Goal: Task Accomplishment & Management: Manage account settings

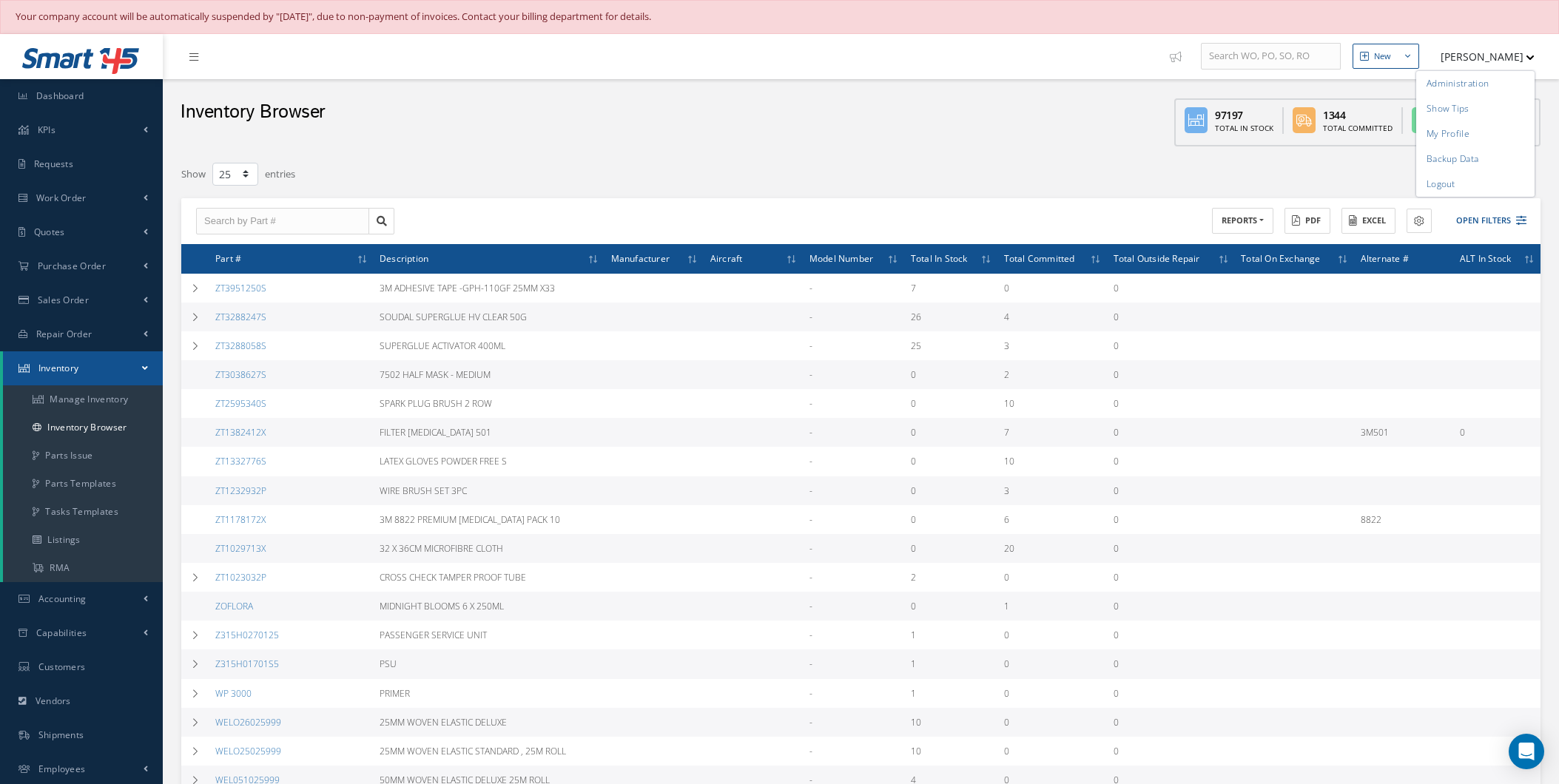
select select "25"
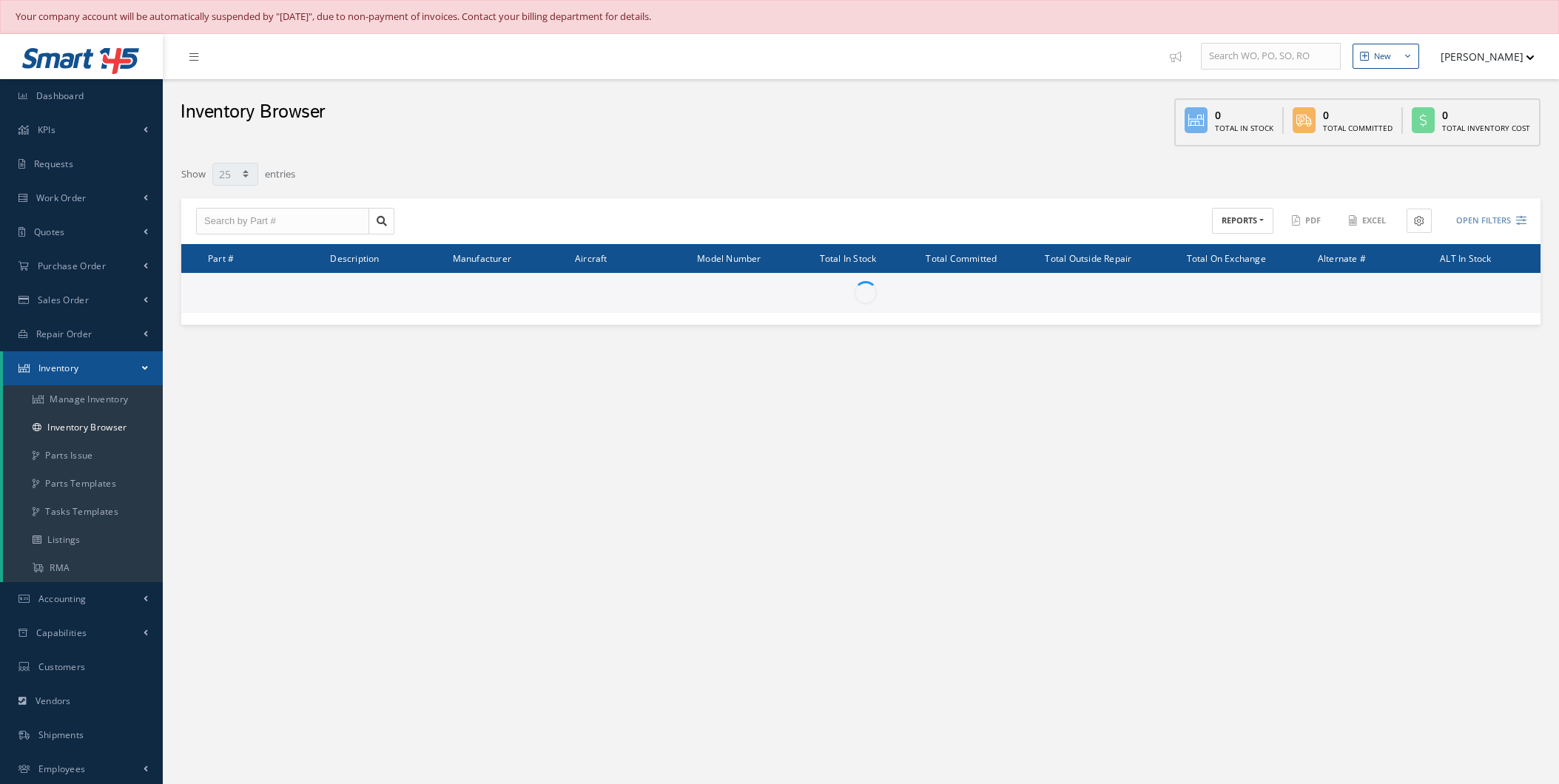
select select "25"
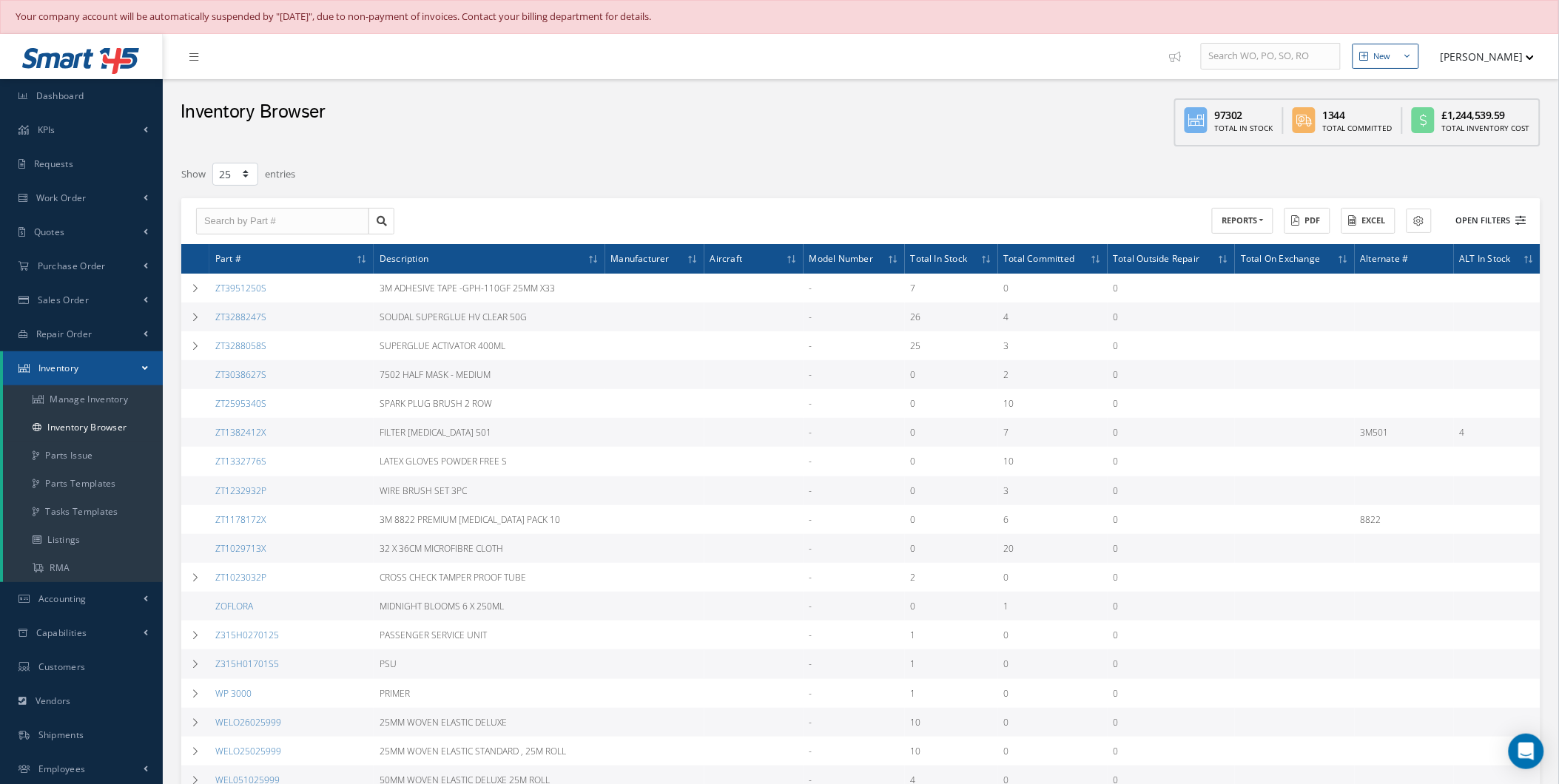
click at [1495, 215] on button "Open Filters" at bounding box center [1485, 220] width 84 height 24
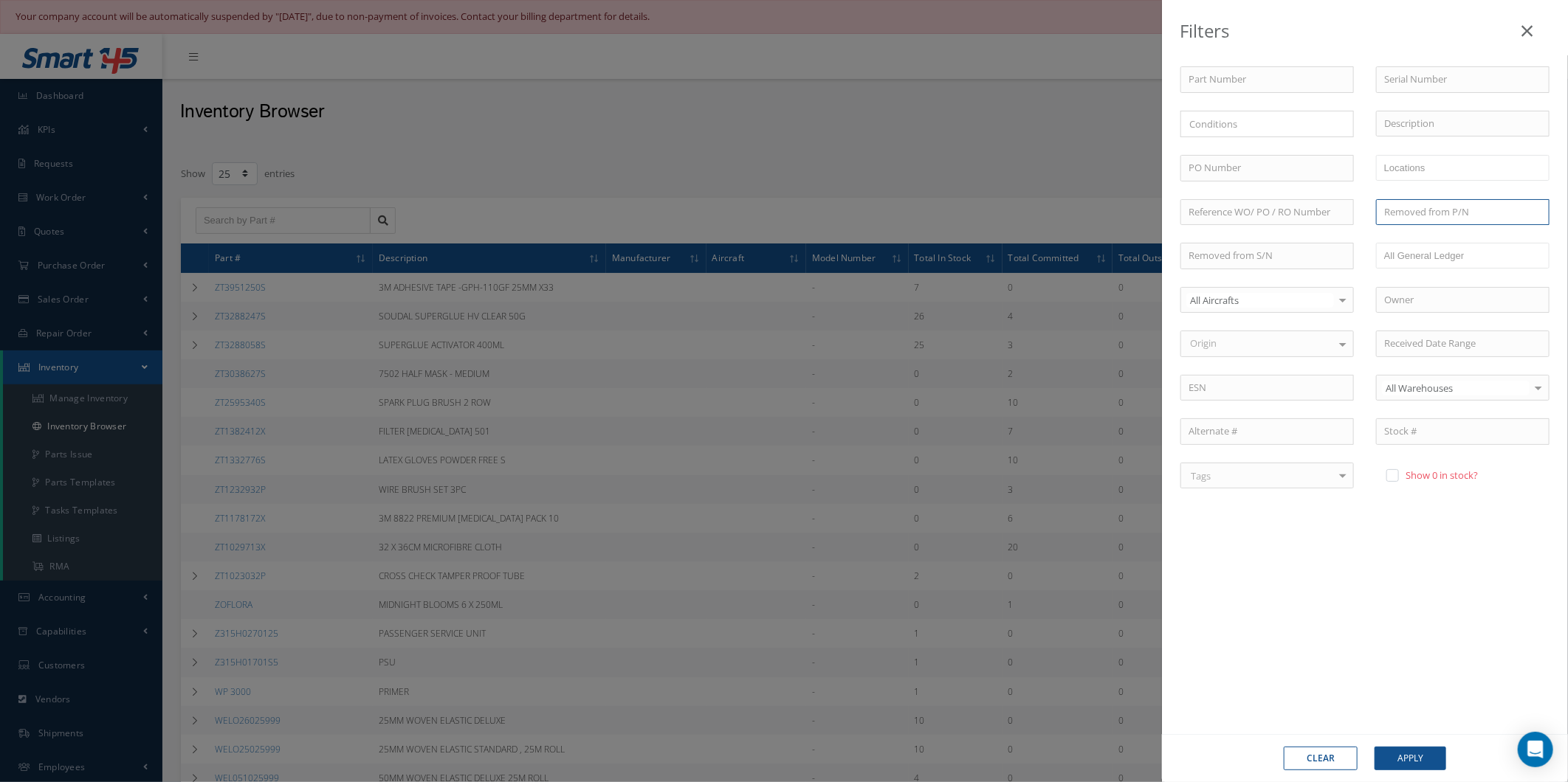
click at [1491, 215] on input "text" at bounding box center [1462, 212] width 174 height 26
click at [936, 179] on div "Filters Part Number Serial Number × Loading... Description PO Number WORKSHOP C…" at bounding box center [784, 391] width 1568 height 782
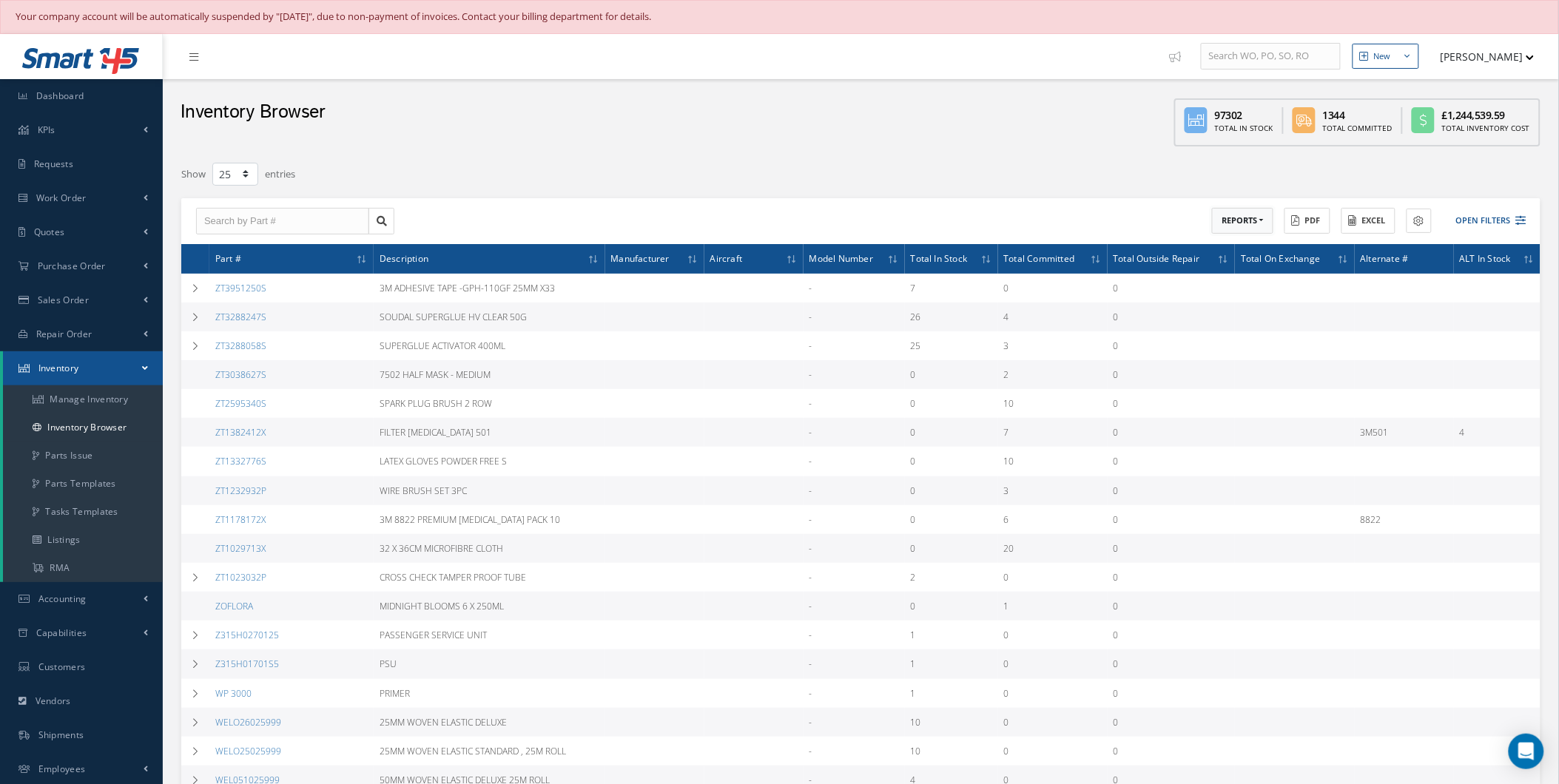
click at [1227, 217] on button "REPORTS" at bounding box center [1243, 221] width 61 height 26
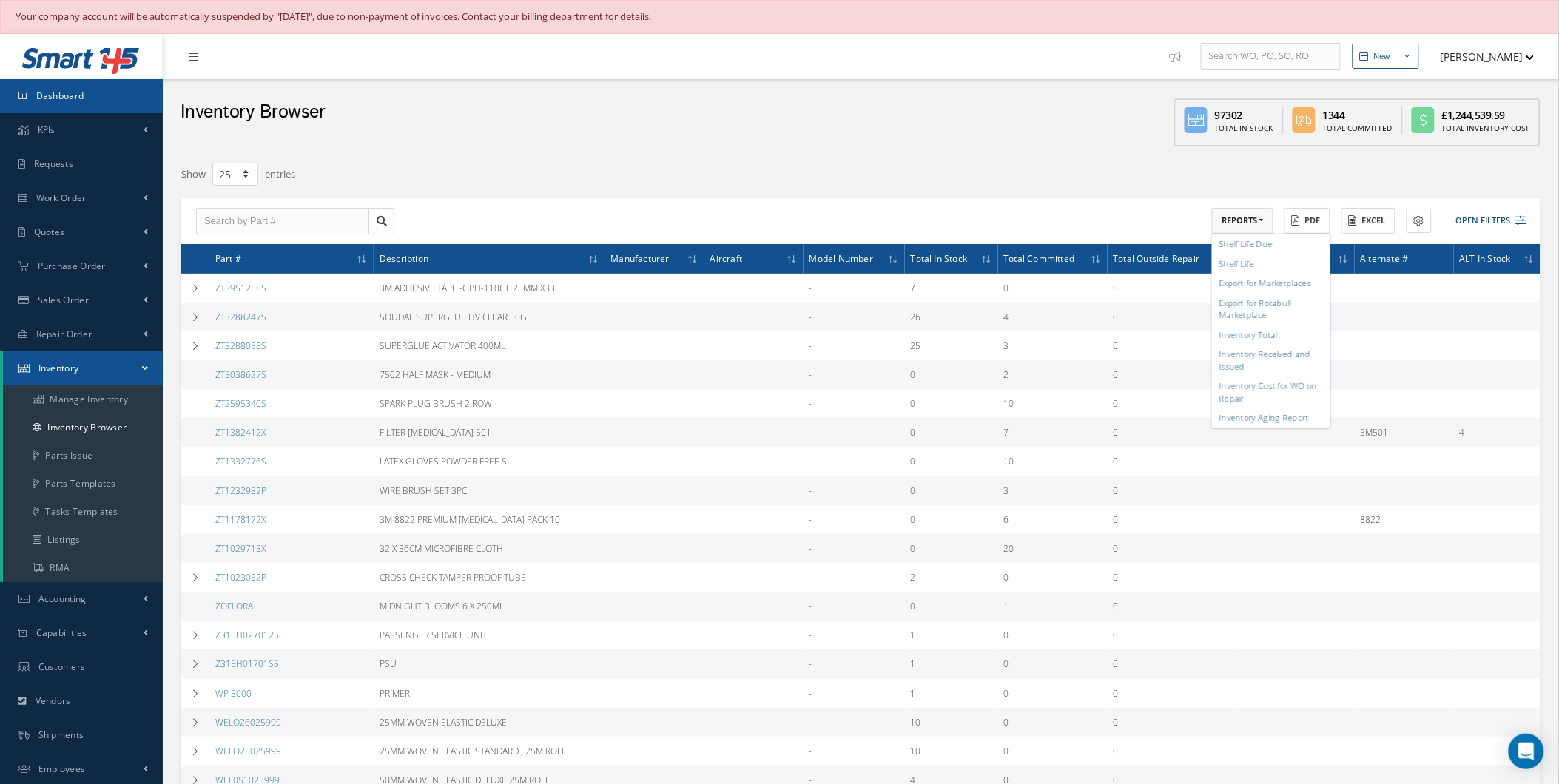
click at [114, 101] on link "Dashboard" at bounding box center [81, 95] width 163 height 34
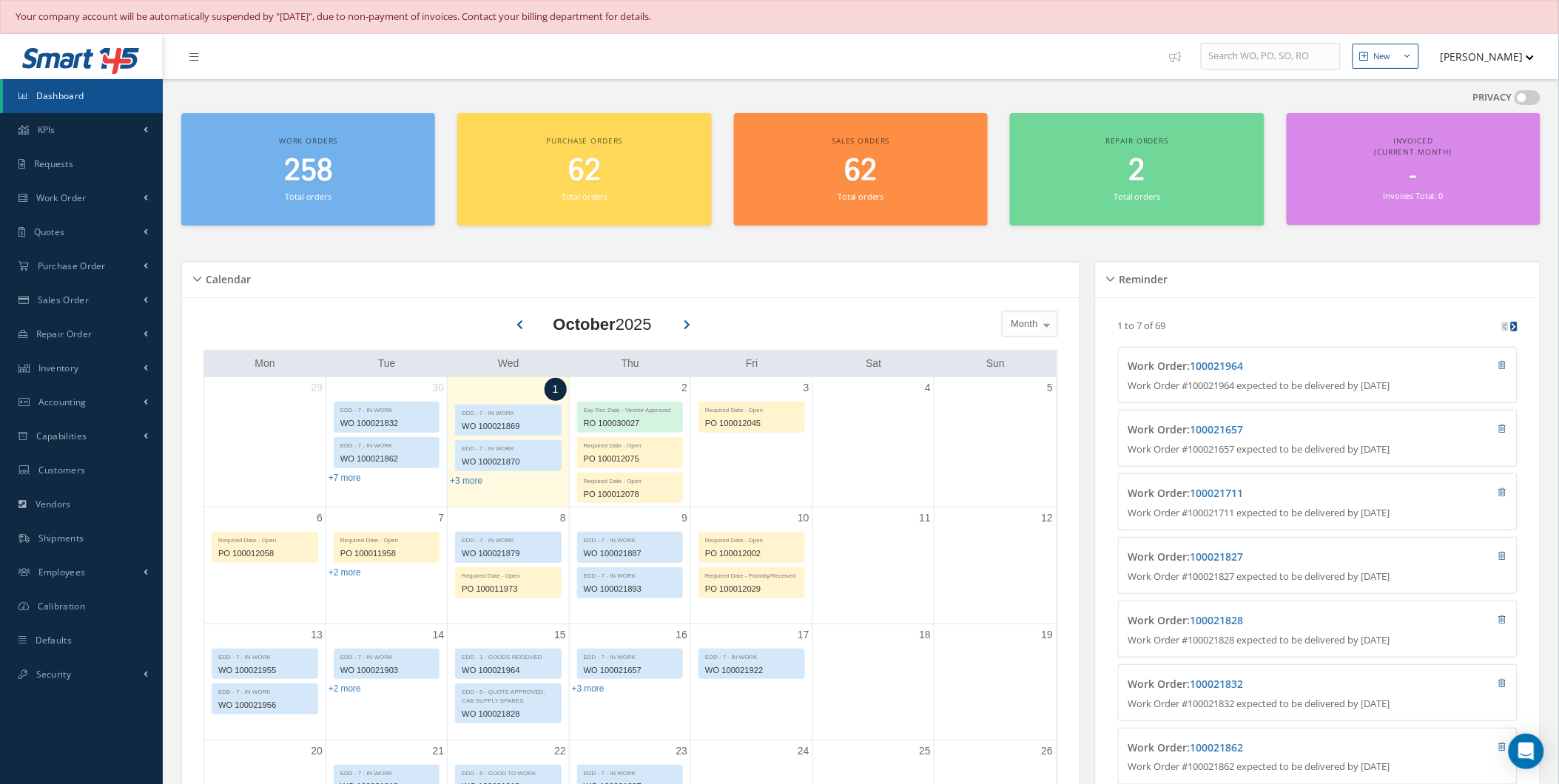
click at [714, 60] on nav "New New Work Order New Purchase Order New Customer Quote New Sales Order New Re…" at bounding box center [860, 57] width 1396 height 46
click at [658, 36] on nav "New New Work Order New Purchase Order New Customer Quote New Sales Order New Re…" at bounding box center [860, 57] width 1396 height 46
click at [619, 12] on div "Your company account will be automatically suspended by "[DATE]", due to non-pa…" at bounding box center [780, 17] width 1528 height 15
drag, startPoint x: 619, startPoint y: 12, endPoint x: 348, endPoint y: 74, distance: 278.0
click at [348, 74] on nav "New New Work Order New Purchase Order New Customer Quote New Sales Order New Re…" at bounding box center [860, 57] width 1396 height 46
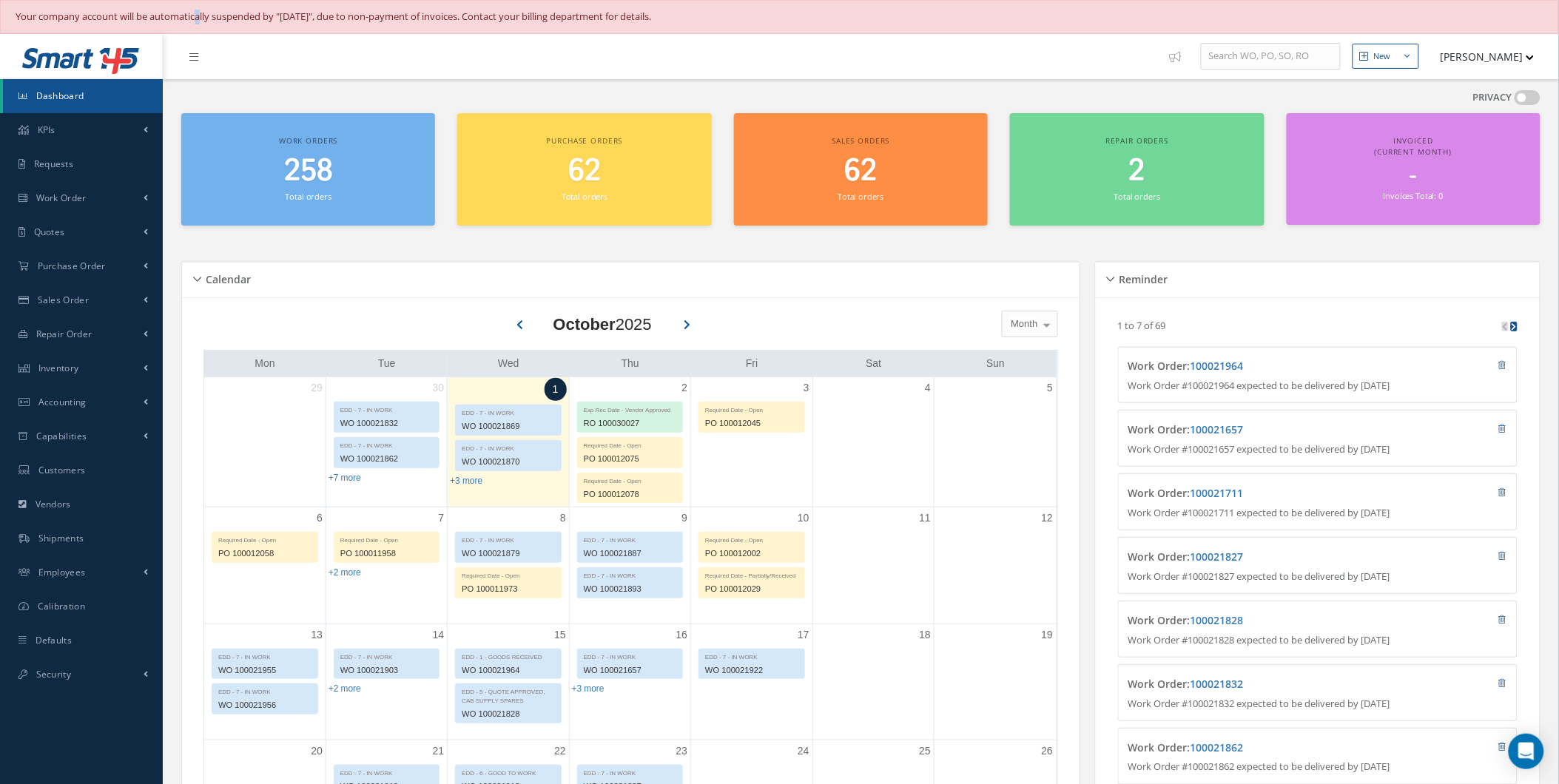
click at [195, 27] on div "Your company account will be automatically suspended by "[DATE]", due to non-pa…" at bounding box center [779, 17] width 1559 height 34
drag, startPoint x: 195, startPoint y: 27, endPoint x: 137, endPoint y: 15, distance: 59.2
click at [137, 15] on div "Your company account will be automatically suspended by "[DATE]", due to non-pa…" at bounding box center [780, 17] width 1528 height 15
click at [104, 269] on span "Purchase Order" at bounding box center [72, 266] width 68 height 12
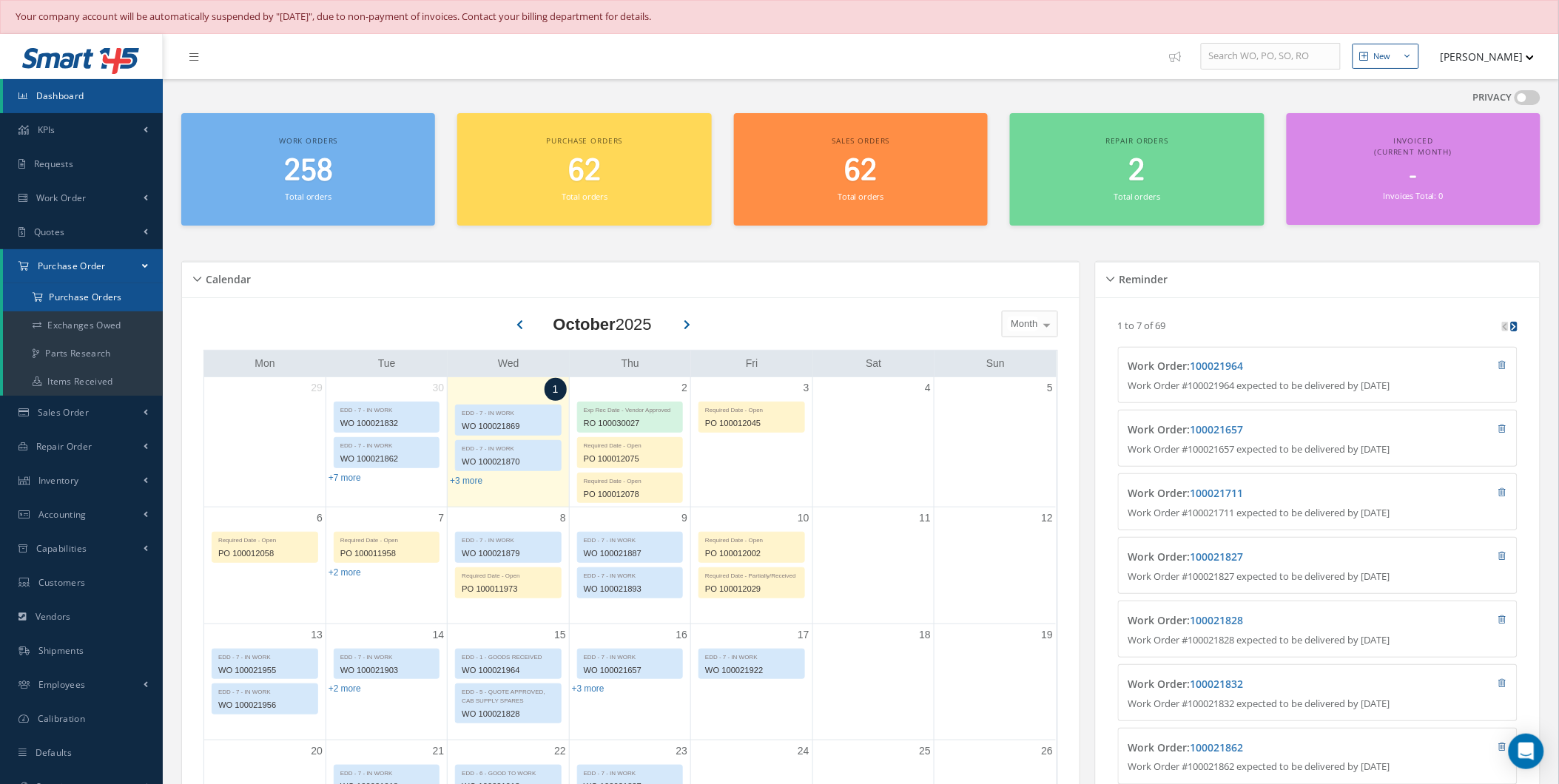
click at [105, 290] on a=1&status_id=2&status_id=3&status_id=5&collapsedFilters"] "Purchase Orders" at bounding box center [82, 298] width 160 height 28
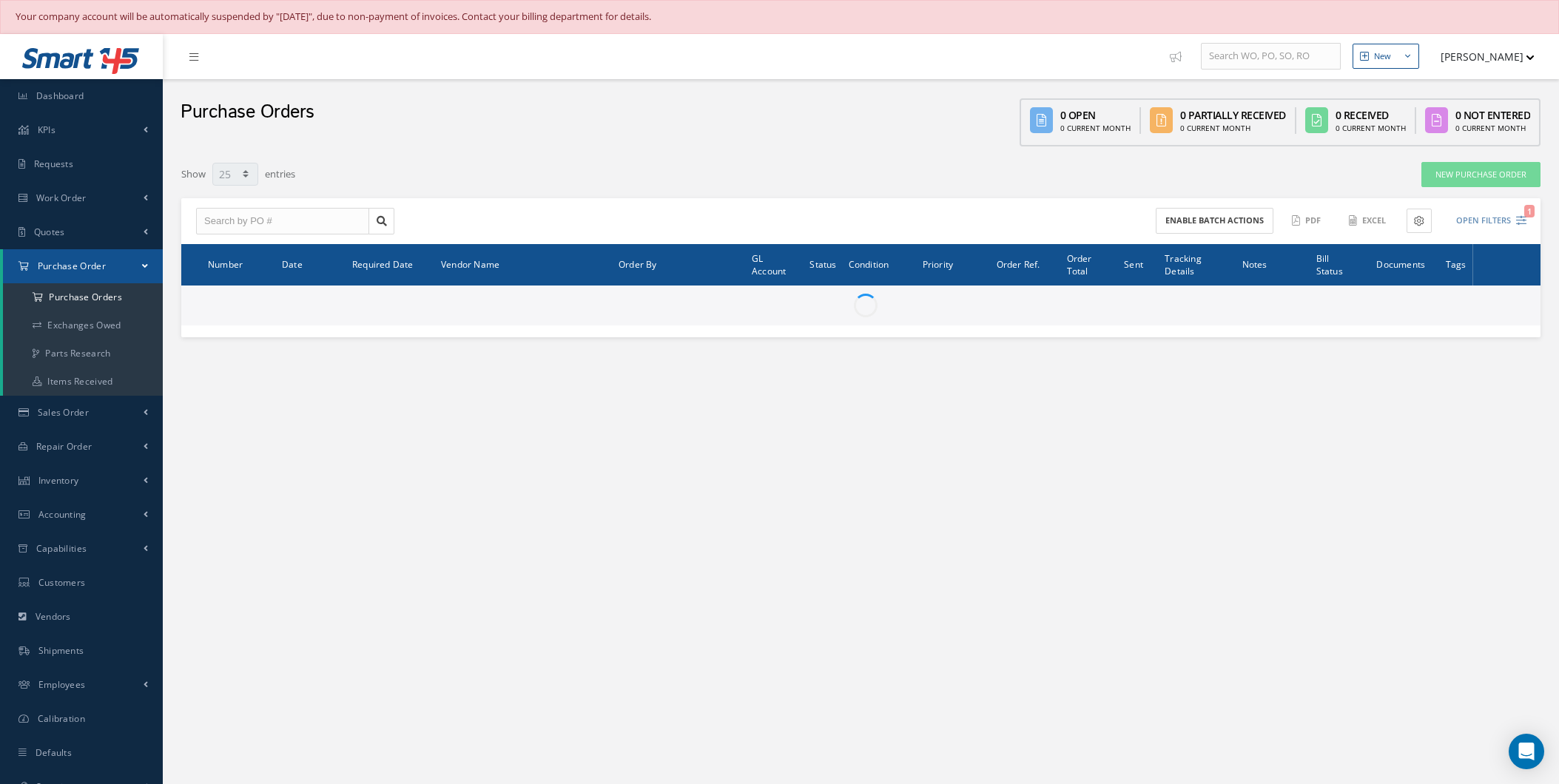
select select "25"
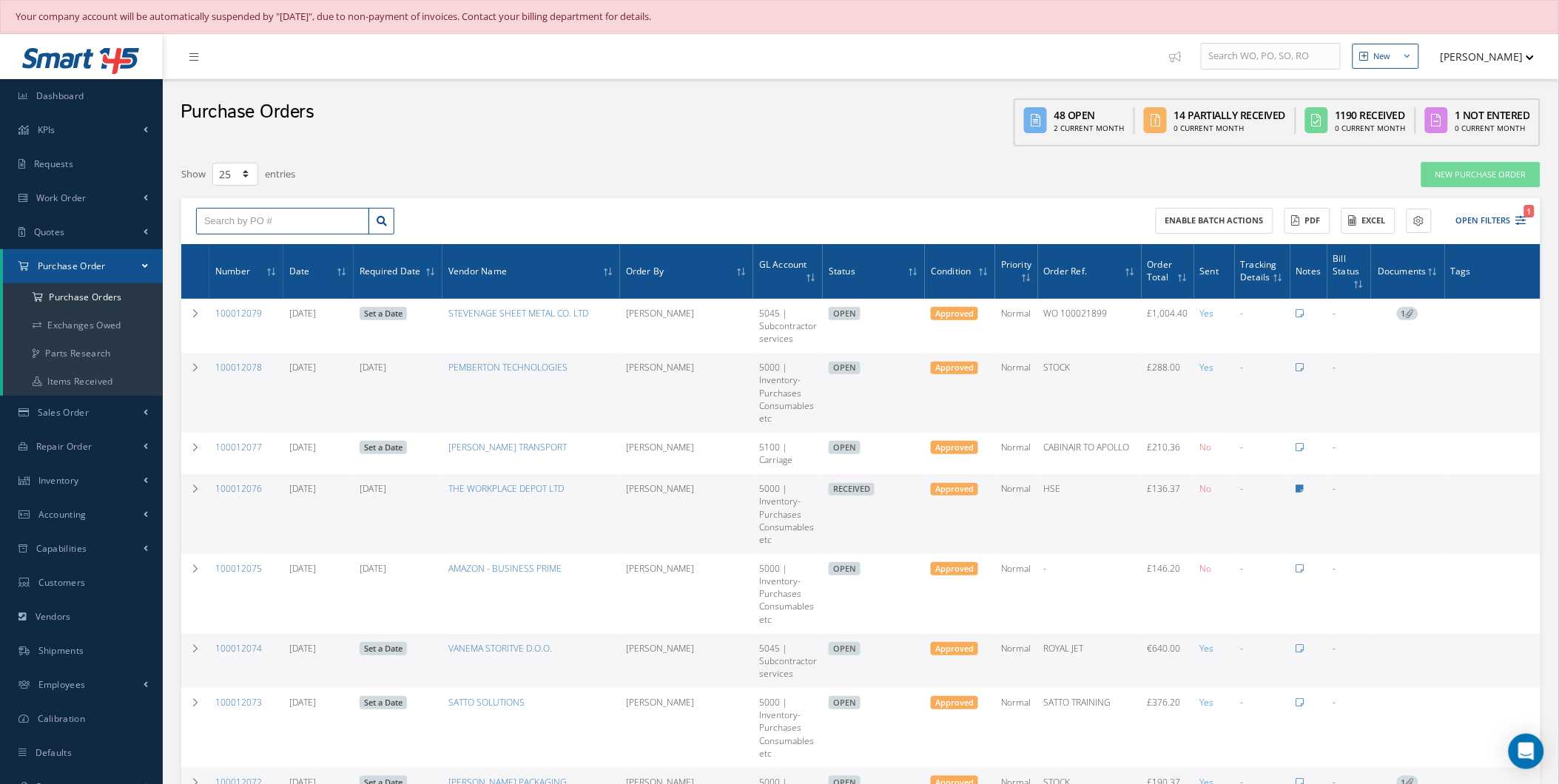
click at [252, 208] on input "text" at bounding box center [283, 221] width 173 height 26
type input "10010788"
click at [377, 216] on icon at bounding box center [382, 221] width 11 height 10
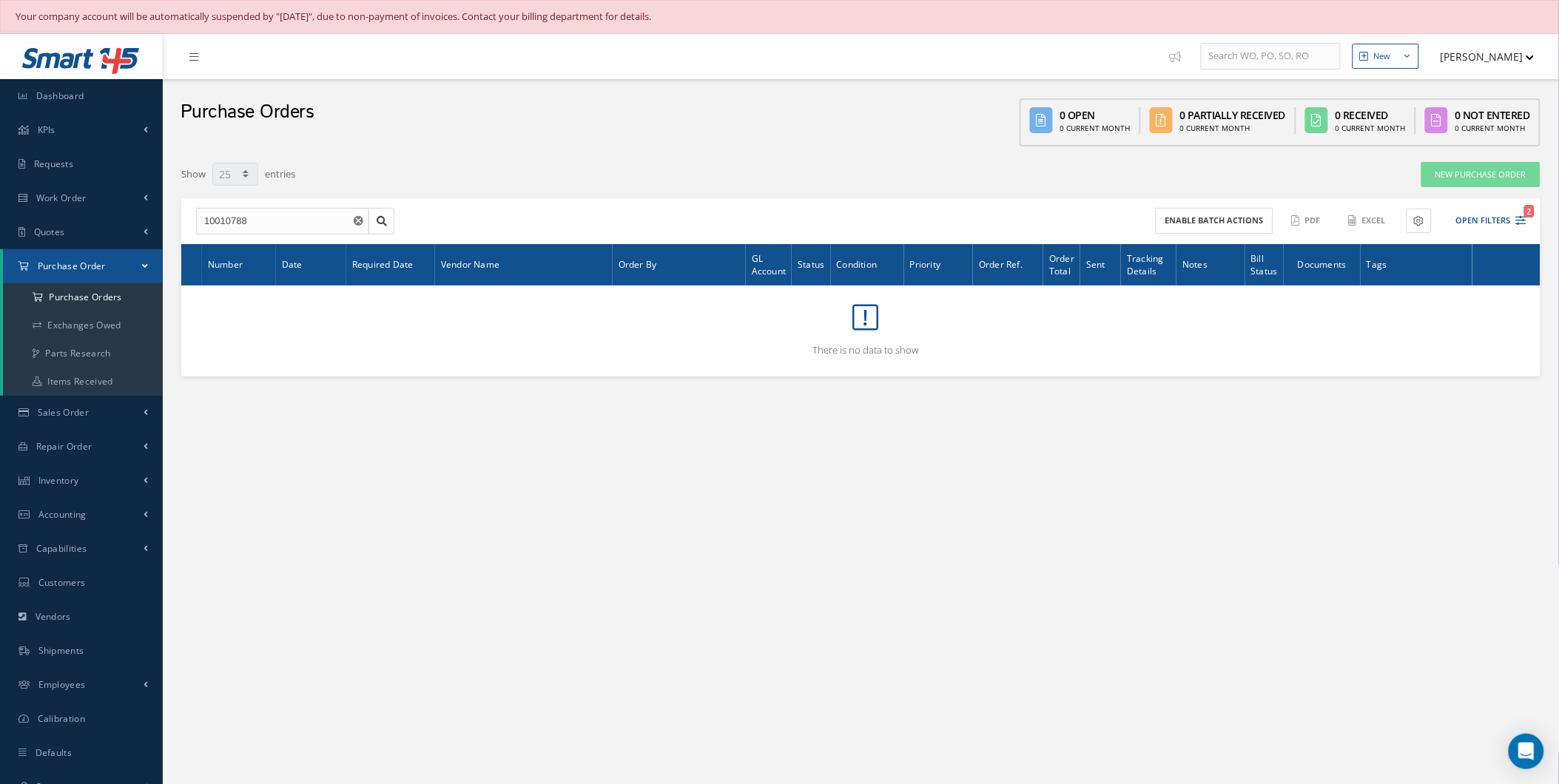
click at [364, 218] on button "button" at bounding box center [360, 221] width 18 height 26
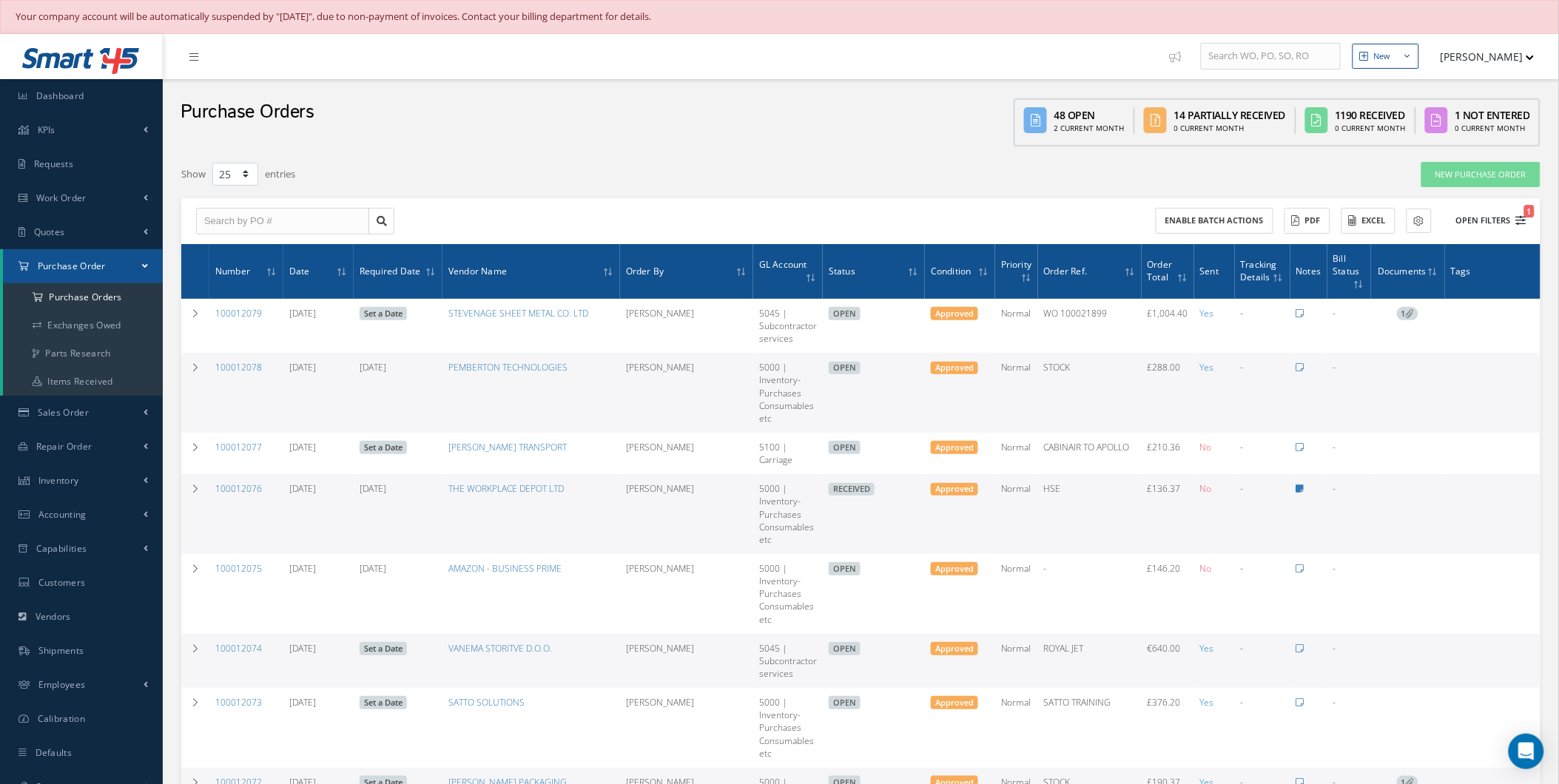
click at [1476, 220] on button "Open Filters 1" at bounding box center [1485, 220] width 84 height 24
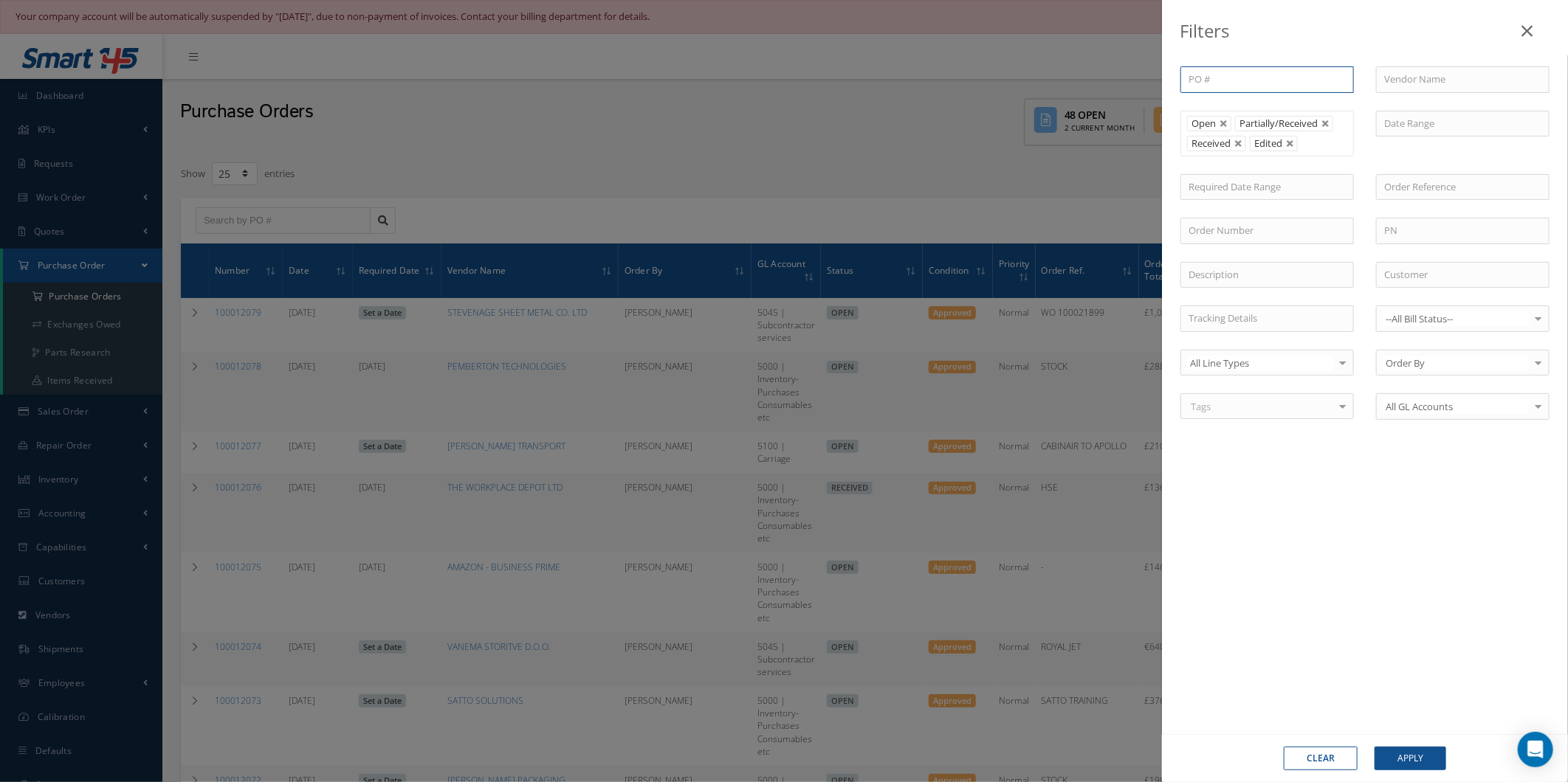
click at [1318, 70] on input "text" at bounding box center [1267, 79] width 174 height 26
drag, startPoint x: 611, startPoint y: 192, endPoint x: 601, endPoint y: 202, distance: 14.1
click at [602, 200] on div "Filters PO # Vendor Name Open Partially/Received Received Canceled Edited Open …" at bounding box center [784, 391] width 1568 height 782
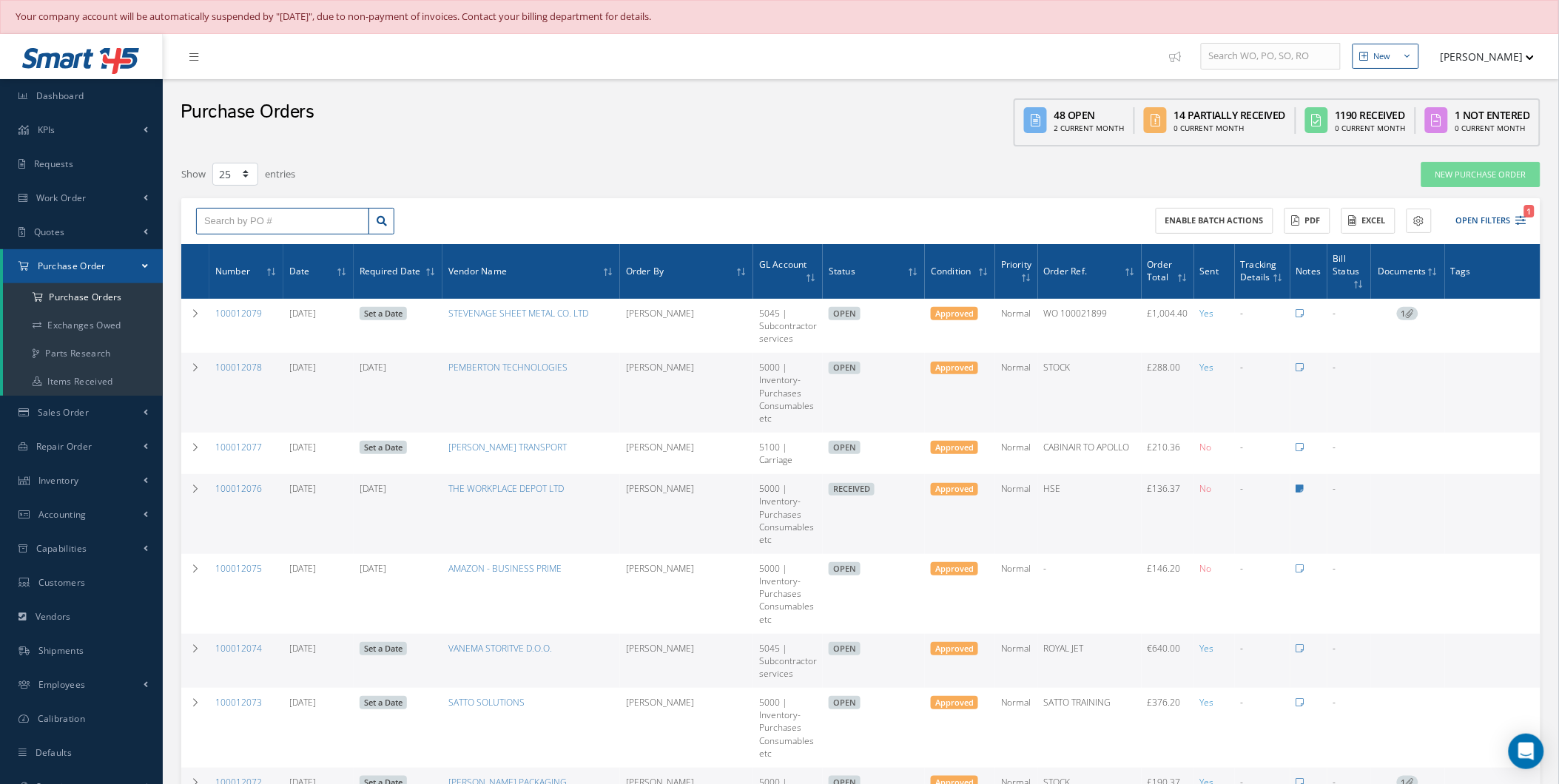
click at [304, 219] on input "text" at bounding box center [283, 221] width 173 height 26
type input "100011395"
click at [316, 244] on div "100011395" at bounding box center [282, 248] width 157 height 15
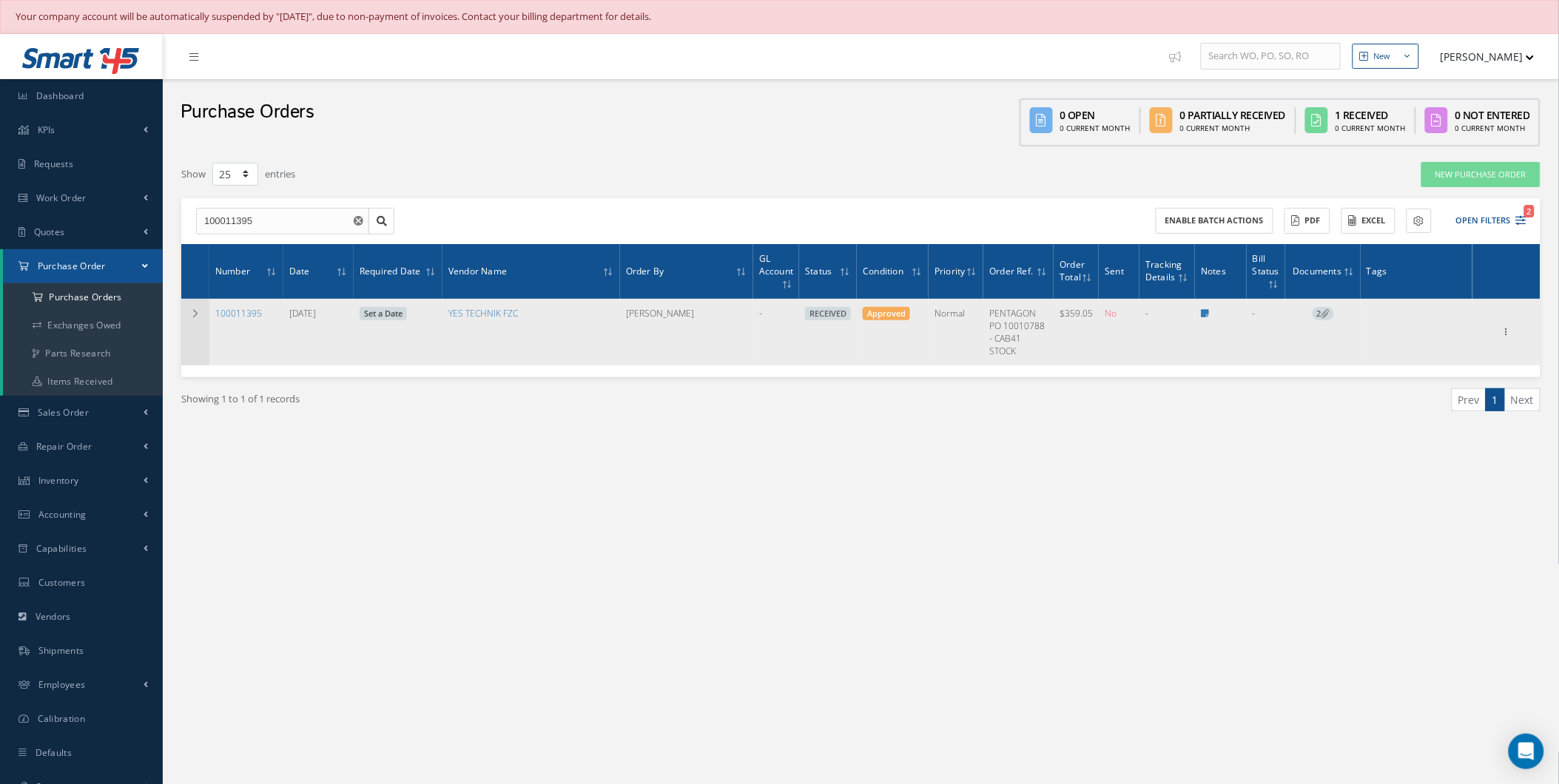
click at [199, 323] on td at bounding box center [195, 332] width 28 height 67
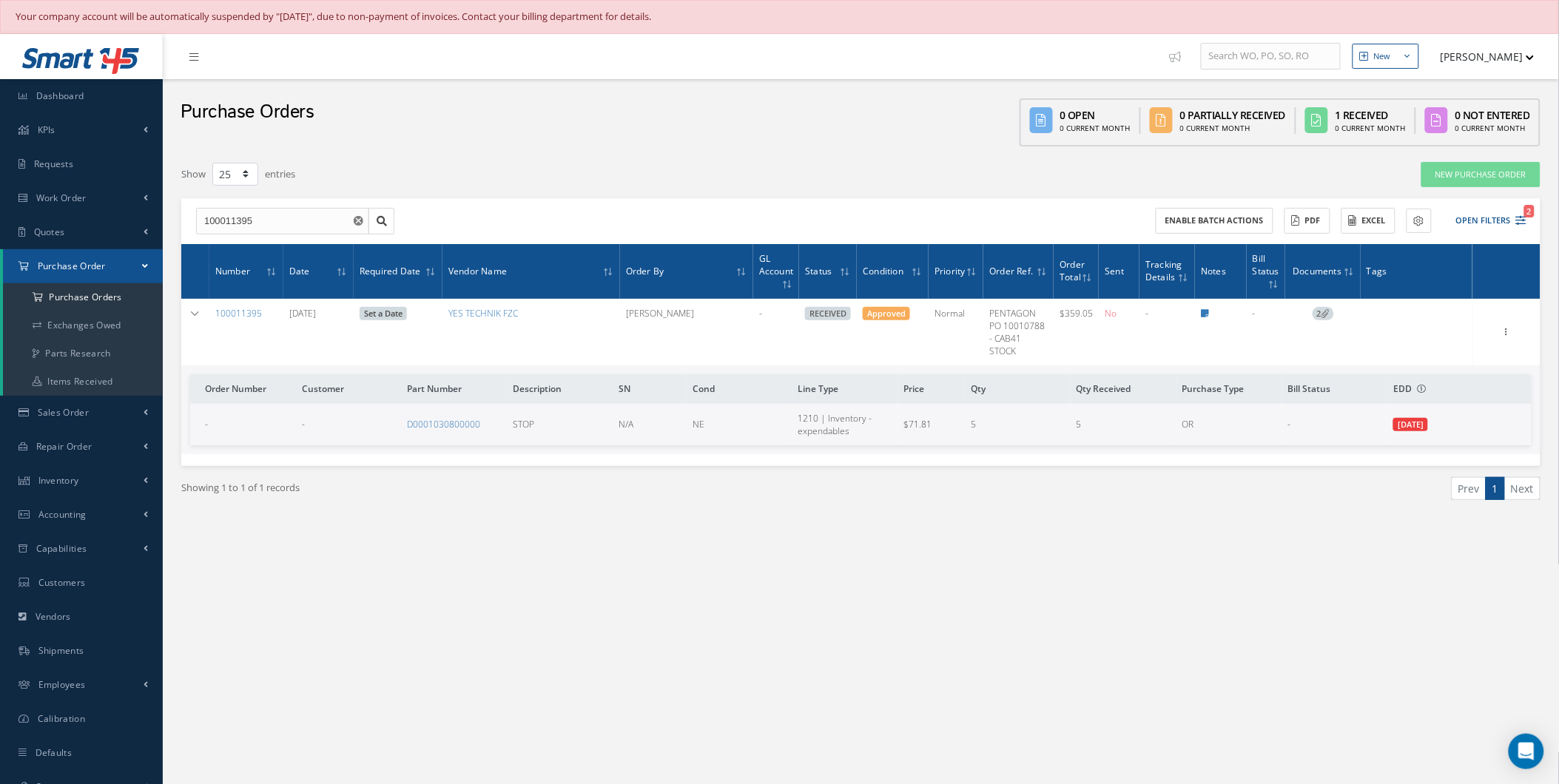
click at [1217, 305] on td at bounding box center [1220, 332] width 52 height 67
click at [1200, 315] on td at bounding box center [1220, 332] width 52 height 67
click at [1207, 312] on icon at bounding box center [1204, 313] width 8 height 9
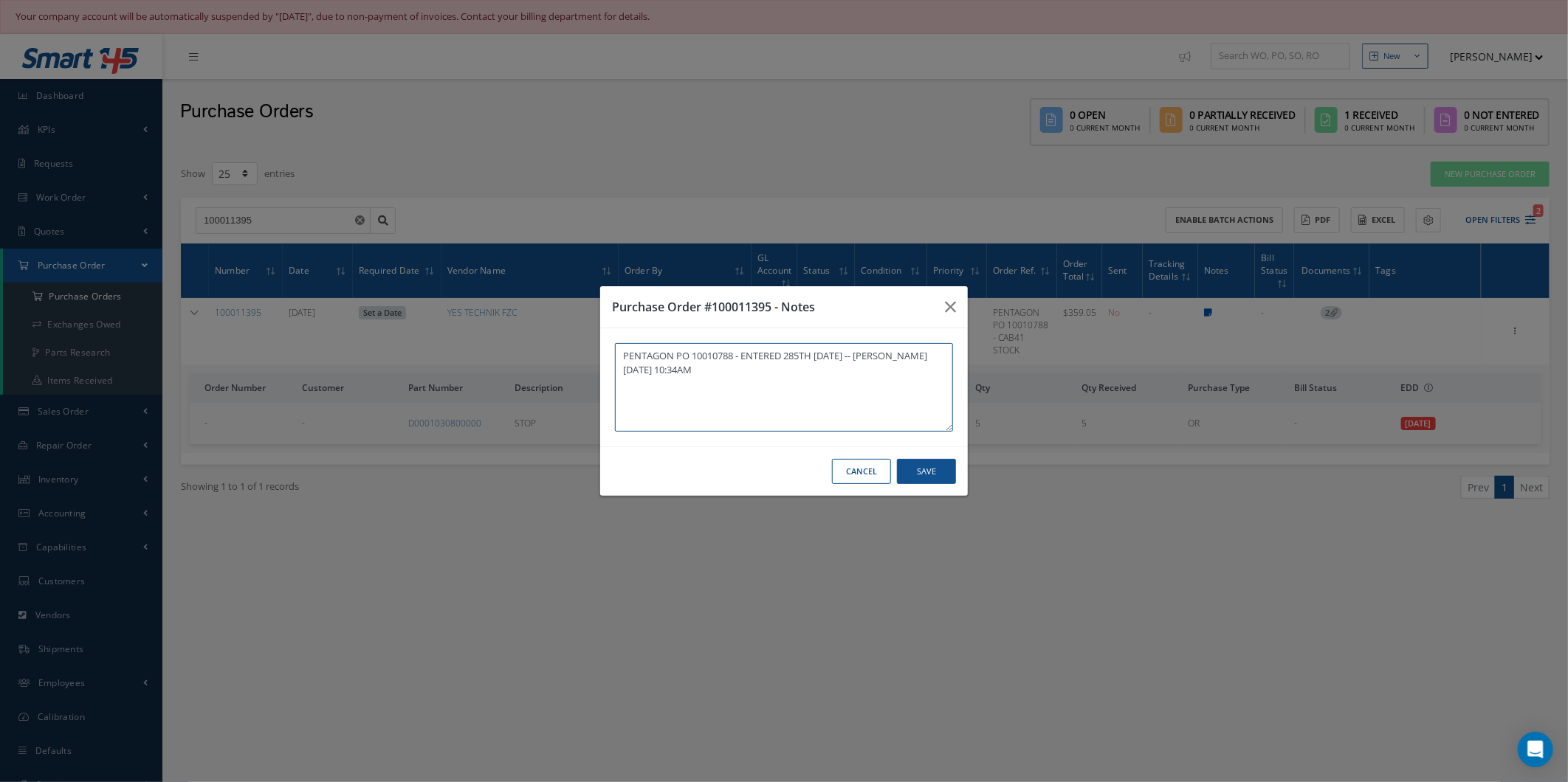
type textarea "PENTAGON PO 10010788 - ENTERED 285TH AUG 2024 -- Natasha 03/07/2025 10:34AM"
click at [948, 310] on icon "button" at bounding box center [950, 307] width 11 height 17
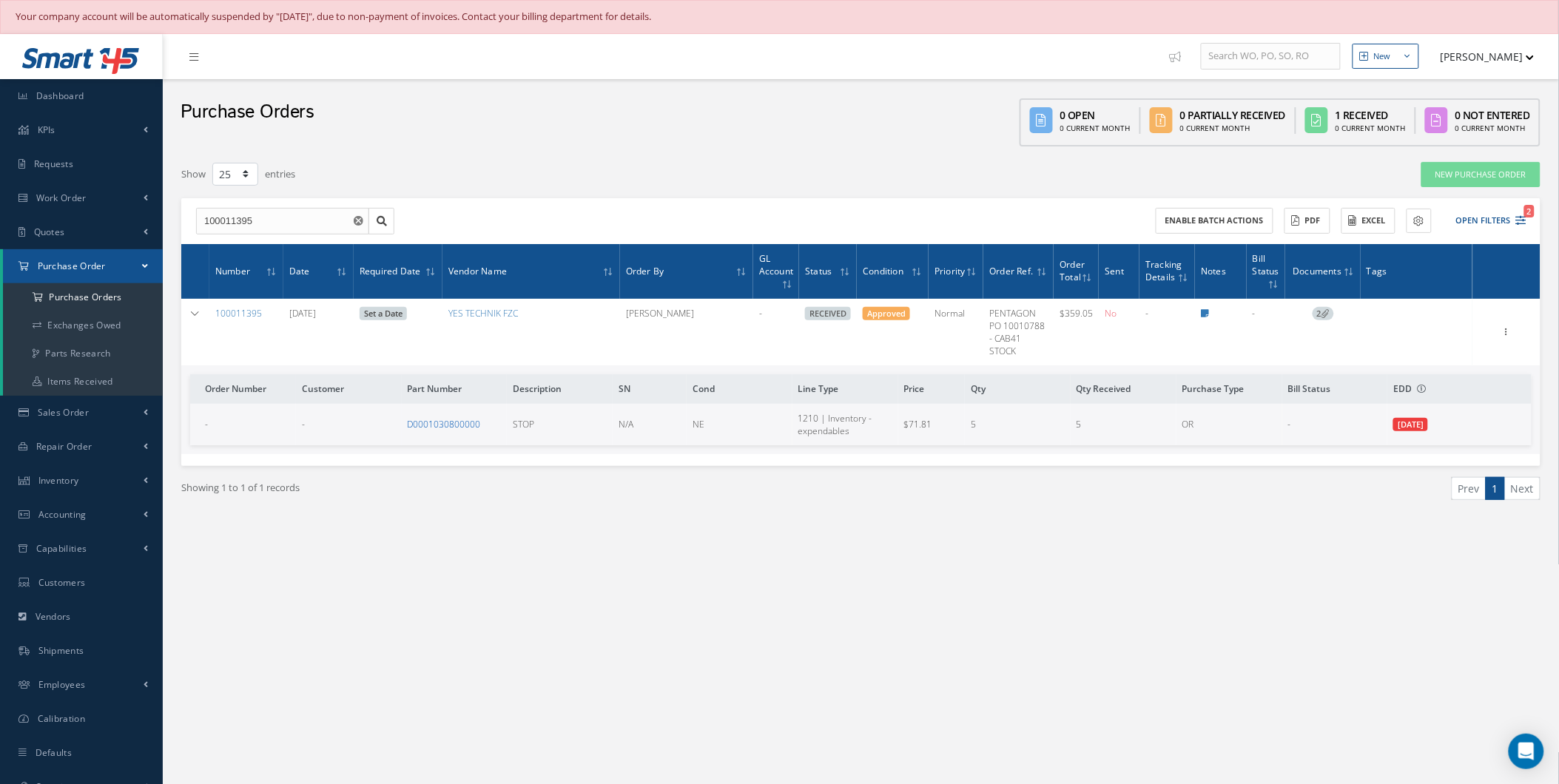
click at [457, 428] on link "D0001030800000" at bounding box center [445, 424] width 74 height 12
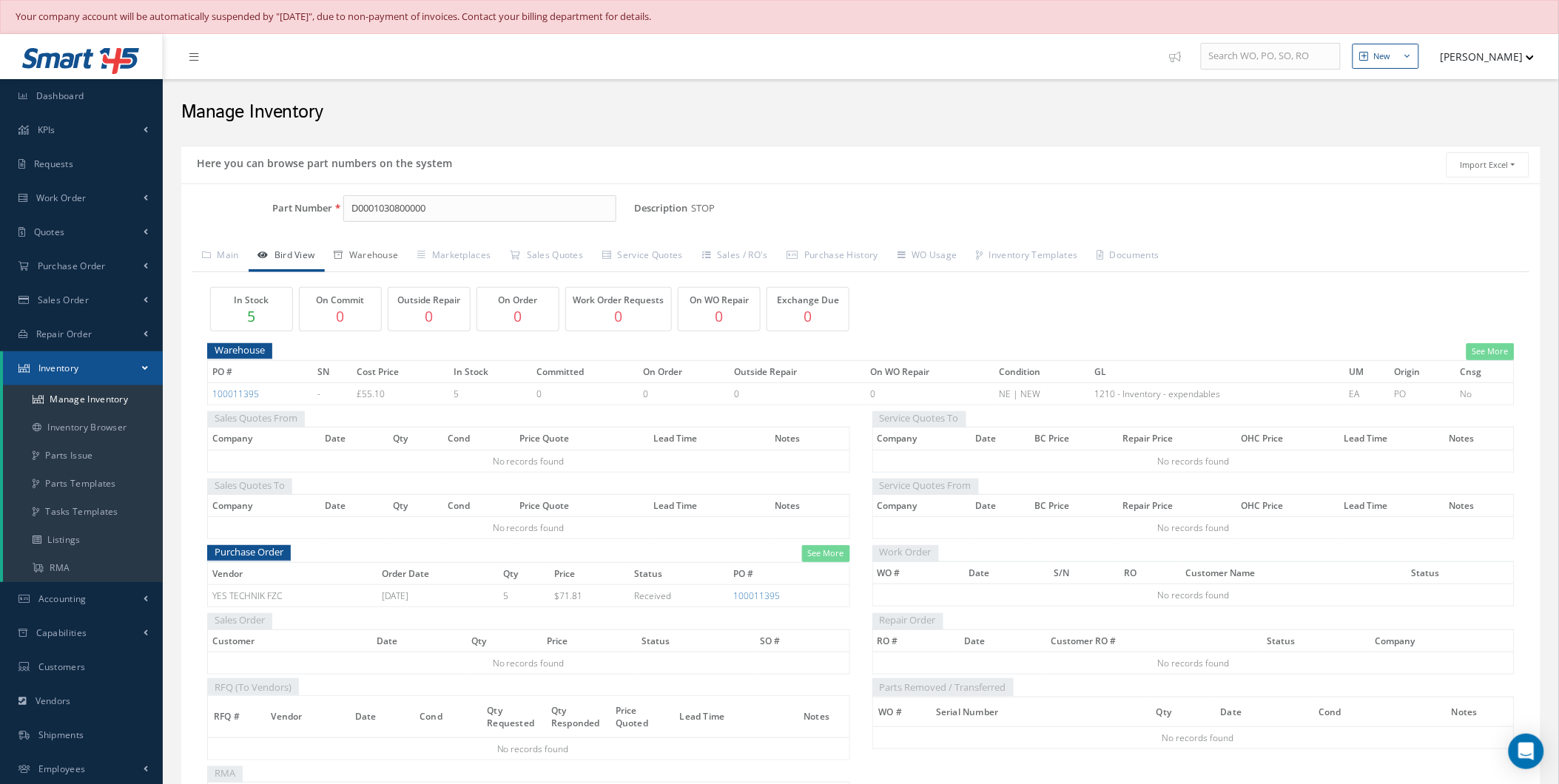
click at [375, 263] on link "Warehouse" at bounding box center [367, 257] width 84 height 32
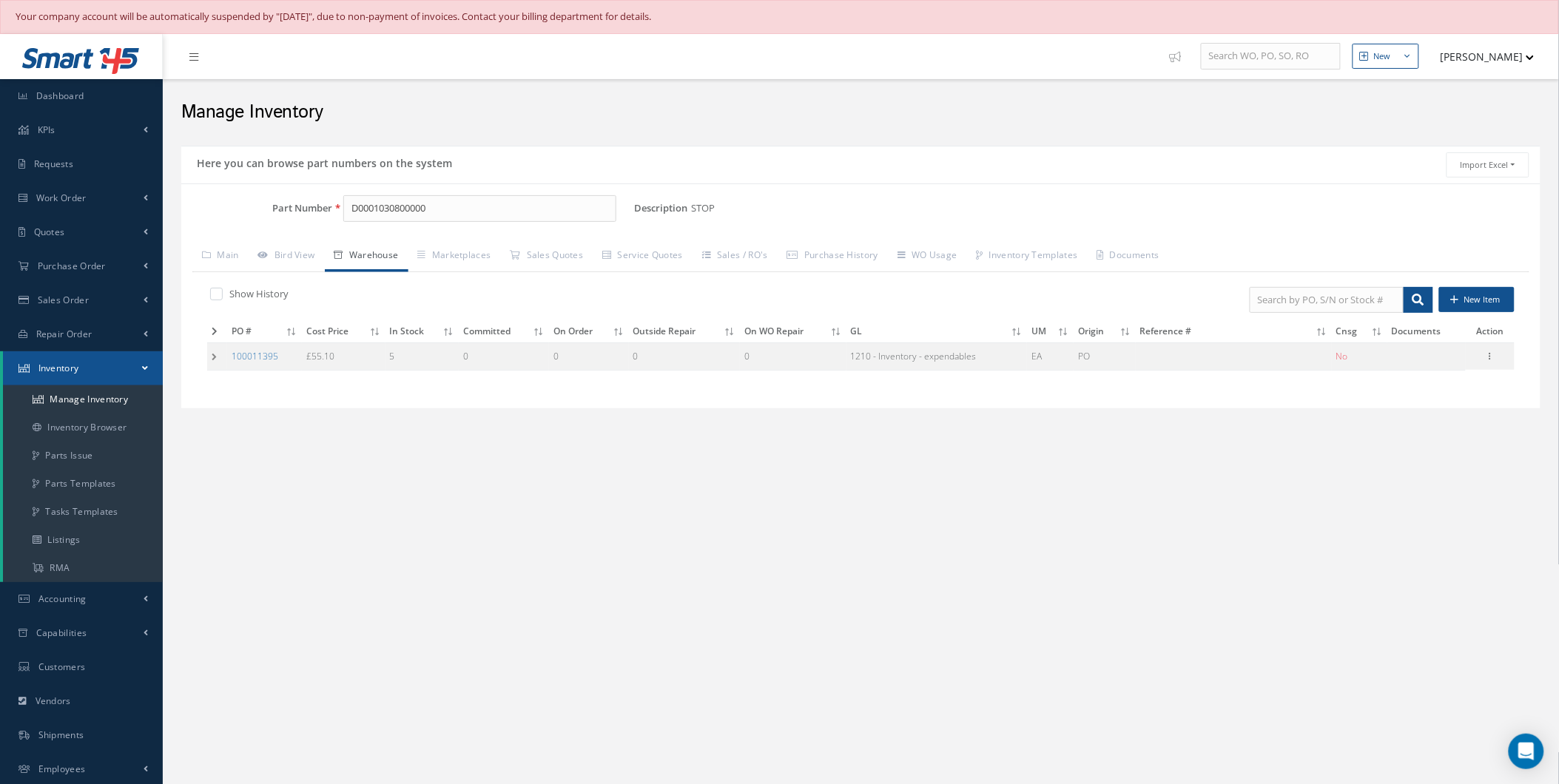
click at [224, 357] on td at bounding box center [217, 356] width 20 height 27
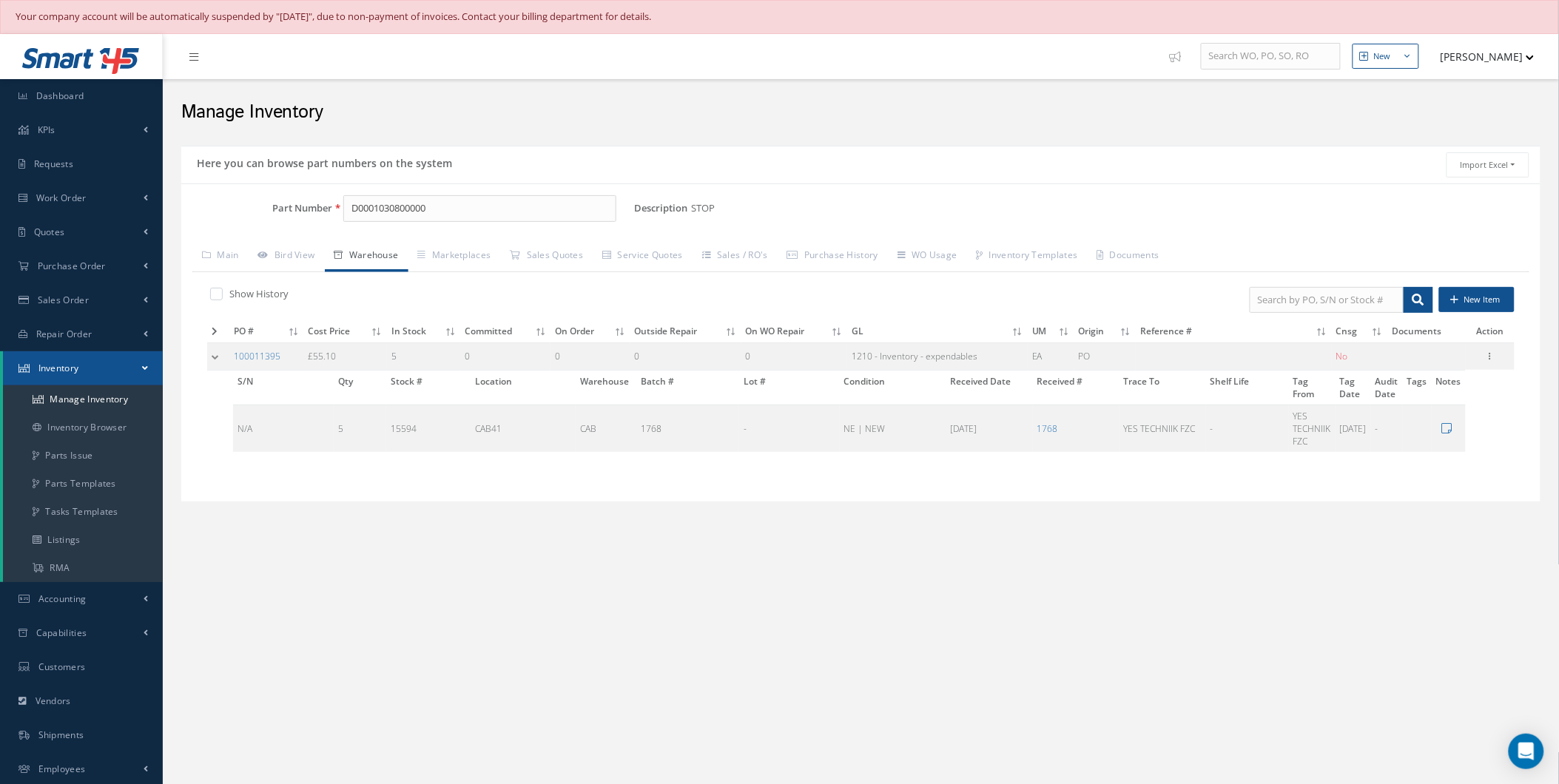
click at [1485, 347] on td "Edit Manage Documents Label 8130 Parts" at bounding box center [1491, 356] width 49 height 27
click at [1482, 355] on div "Edit Manage Documents Label 8130 Parts" at bounding box center [1491, 356] width 18 height 18
click at [1492, 354] on icon at bounding box center [1490, 355] width 15 height 12
click at [1459, 371] on link "Edit" at bounding box center [1422, 366] width 117 height 19
type input "55.10"
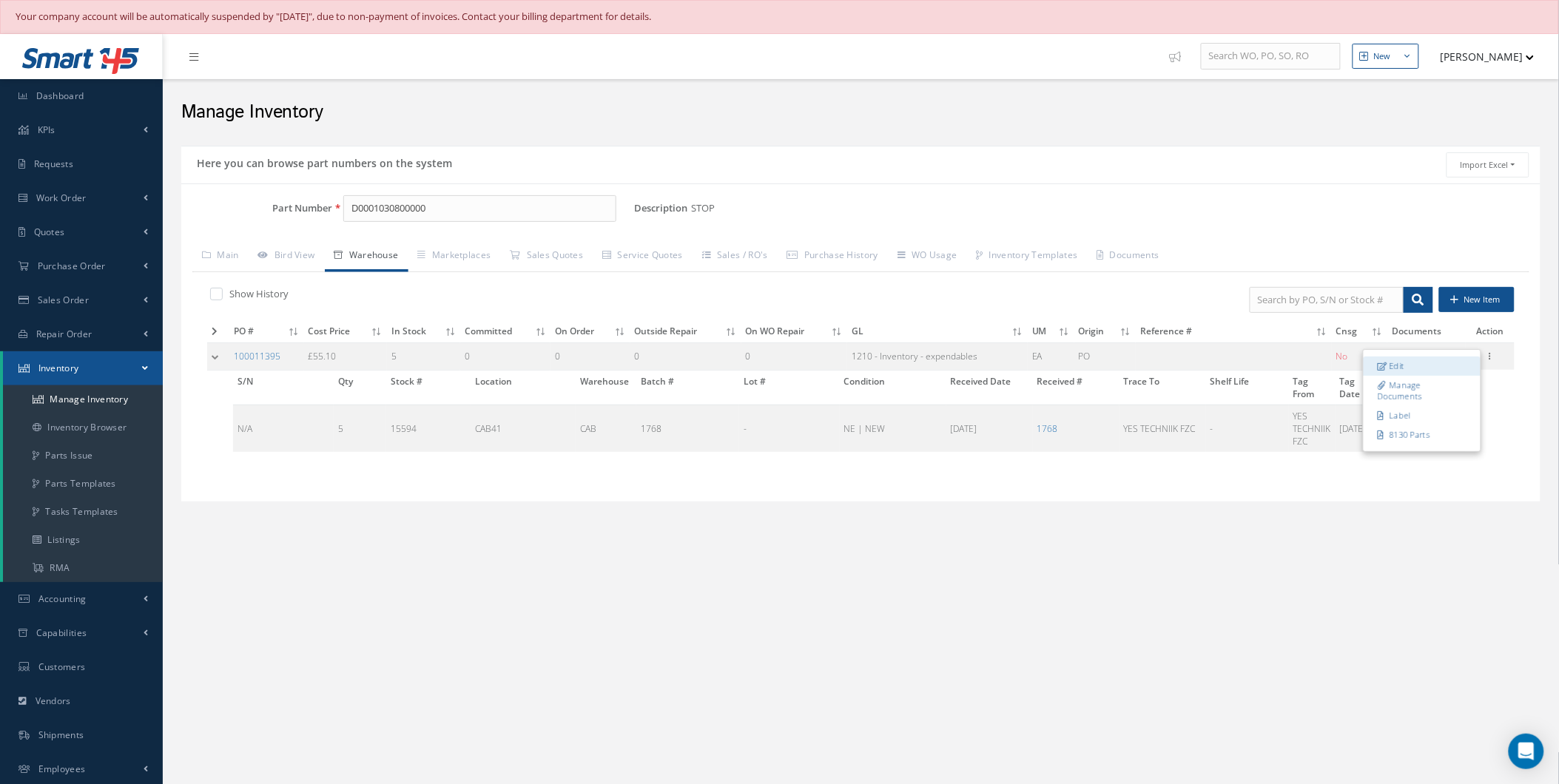
type input "[DATE]"
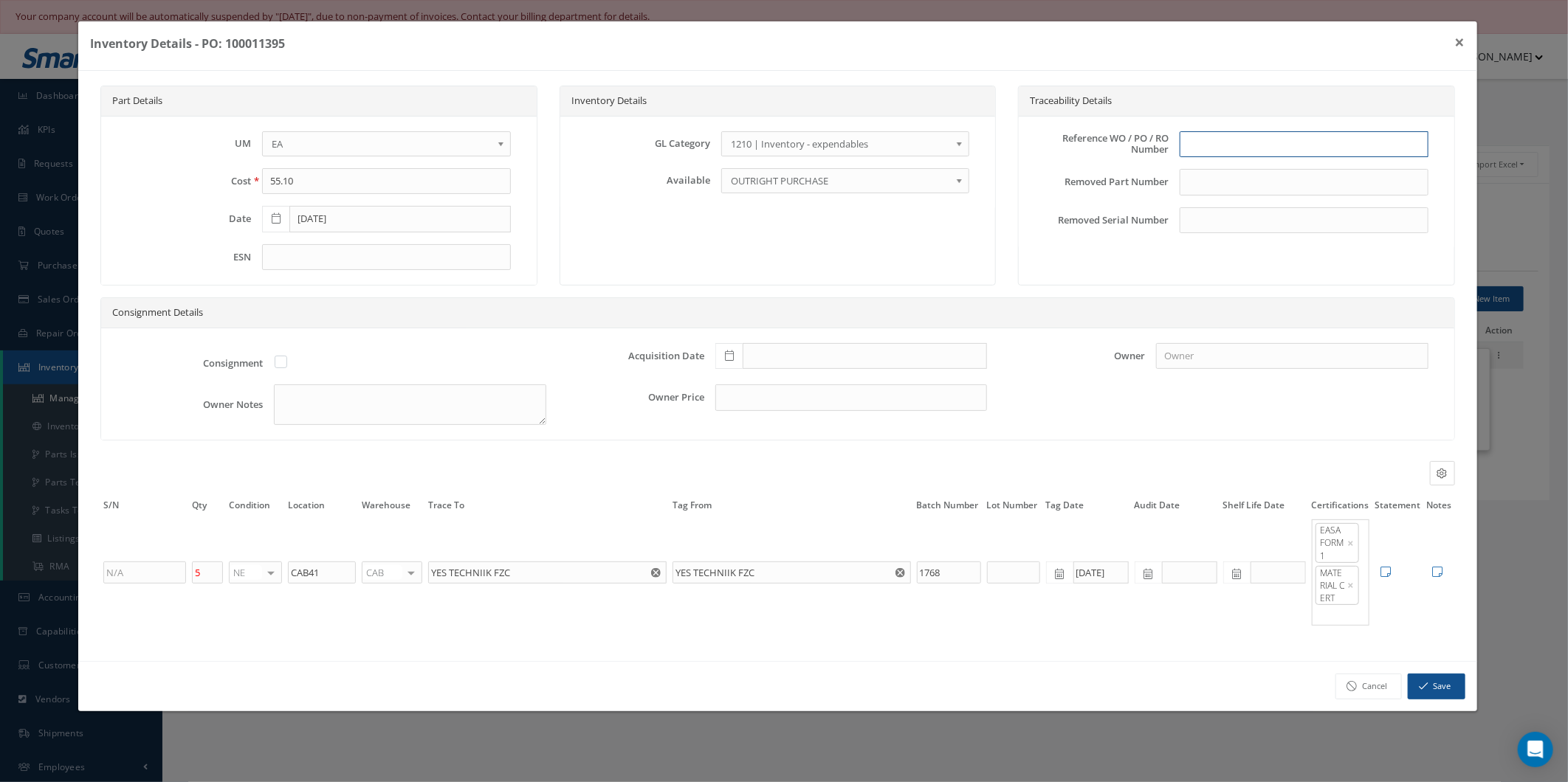
click at [1233, 134] on input "text" at bounding box center [1303, 144] width 248 height 26
type input "P"
type input "p"
type input "PENTAGON PO #100011395"
click at [1436, 689] on button "Save" at bounding box center [1436, 687] width 58 height 26
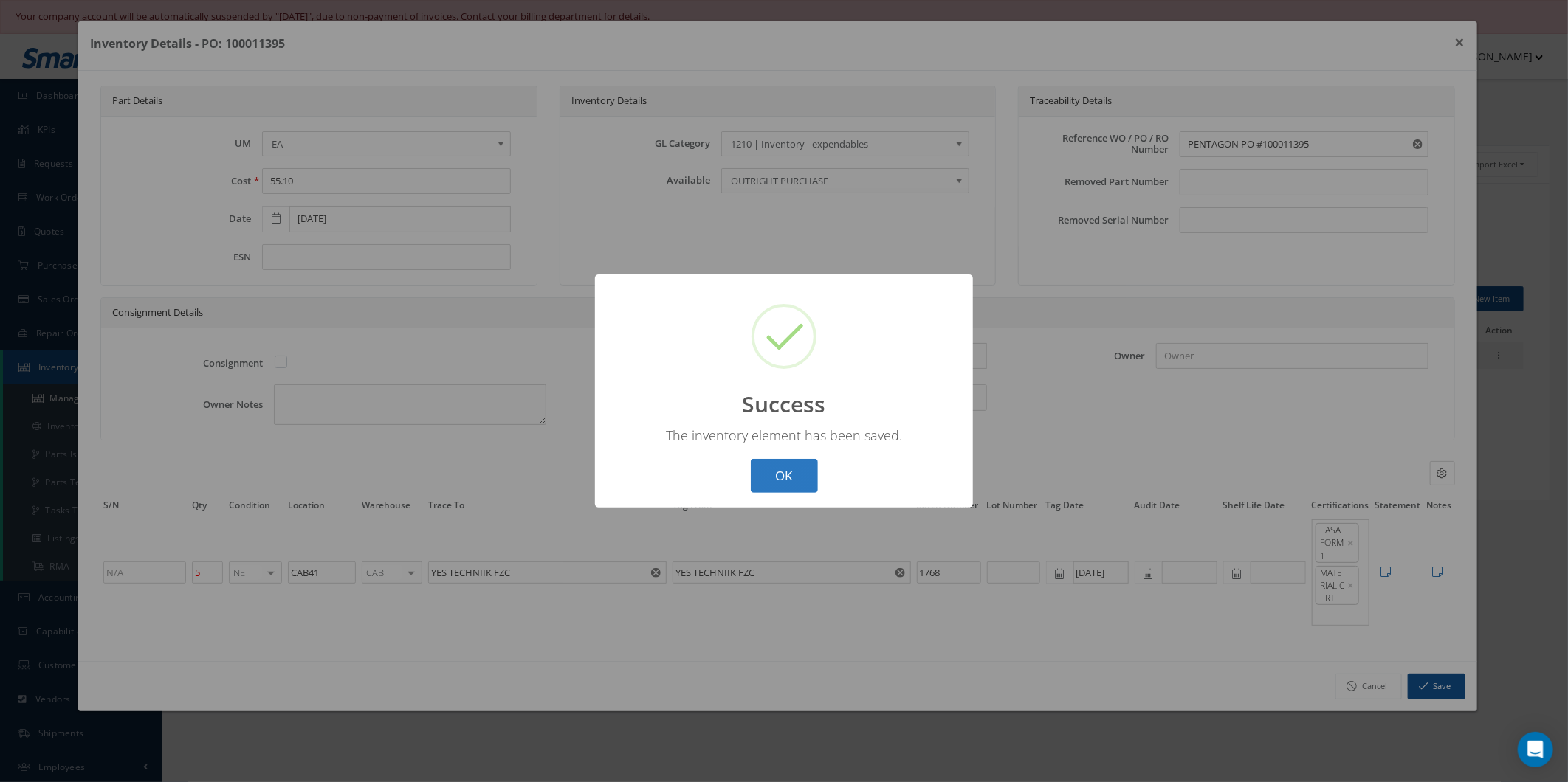
click at [761, 470] on button "OK" at bounding box center [784, 477] width 67 height 35
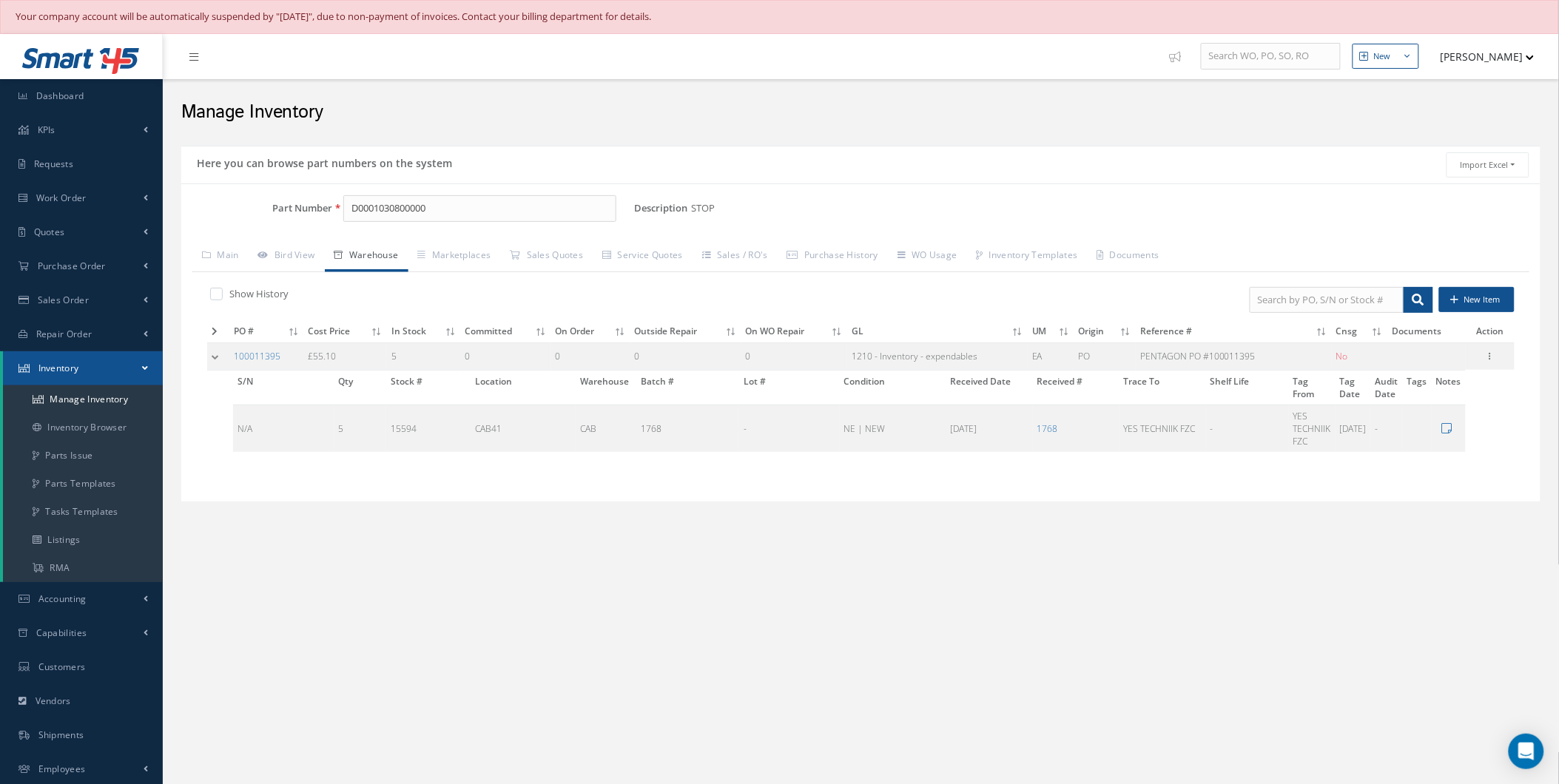
drag, startPoint x: 619, startPoint y: 586, endPoint x: 576, endPoint y: 553, distance: 54.2
click at [618, 584] on div "New New Work Order New Purchase Order New Customer Quote New Sales Order New Re…" at bounding box center [860, 461] width 1396 height 854
click at [123, 93] on link "Dashboard" at bounding box center [81, 95] width 163 height 34
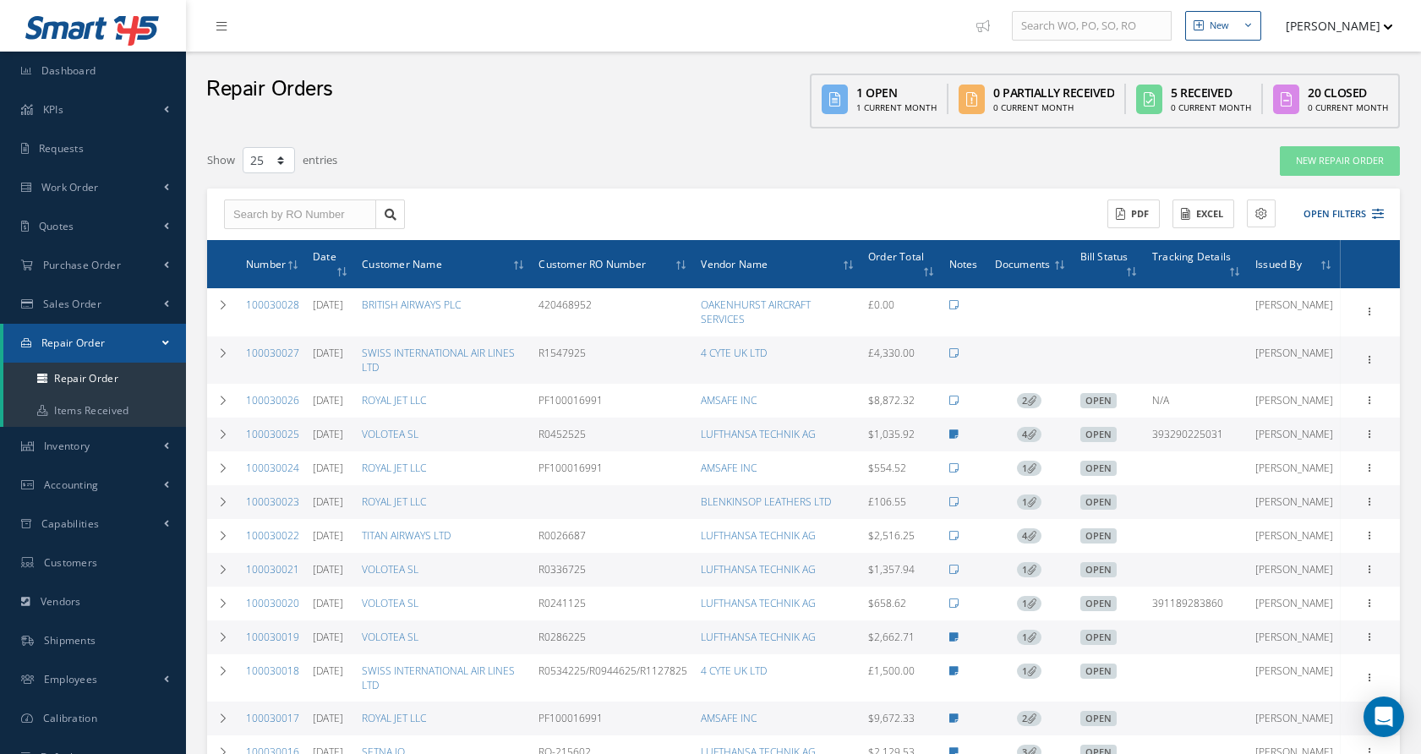
select select "25"
